Goal: Book appointment/travel/reservation

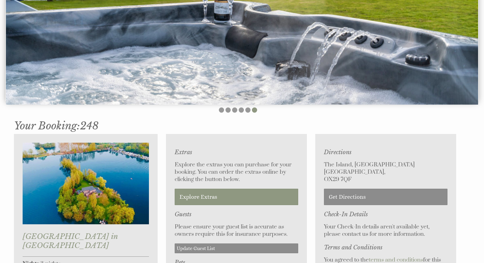
scroll to position [271, 0]
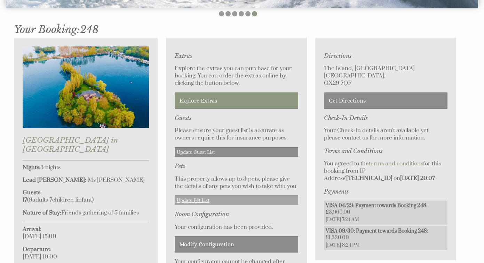
click at [201, 202] on link "Update Pet List" at bounding box center [237, 200] width 124 height 10
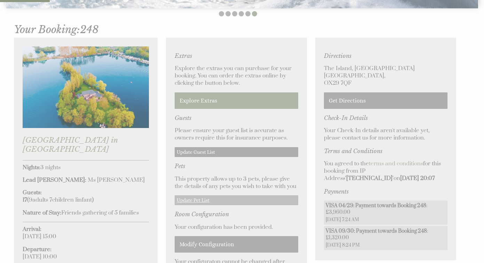
scroll to position [292, 0]
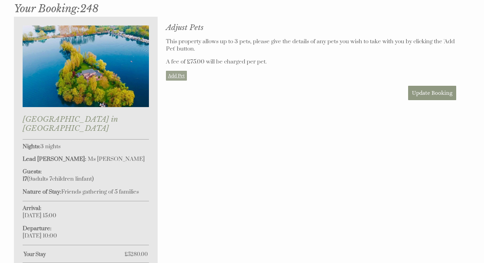
click at [180, 73] on link "Add Pet" at bounding box center [176, 76] width 21 height 10
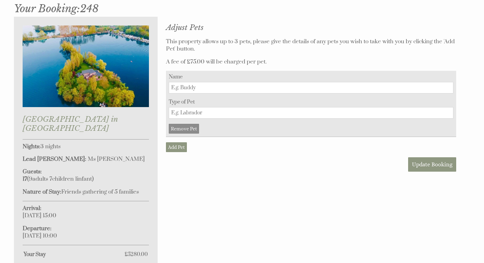
click at [185, 89] on input "Name" at bounding box center [311, 87] width 285 height 11
click at [184, 111] on input "Type of Pet" at bounding box center [311, 112] width 285 height 11
type input "s"
click at [424, 164] on span "Update Booking" at bounding box center [432, 164] width 40 height 7
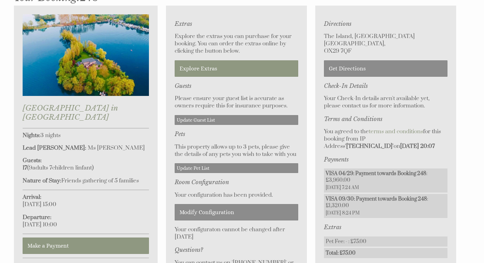
scroll to position [253, 0]
